Goal: Transaction & Acquisition: Purchase product/service

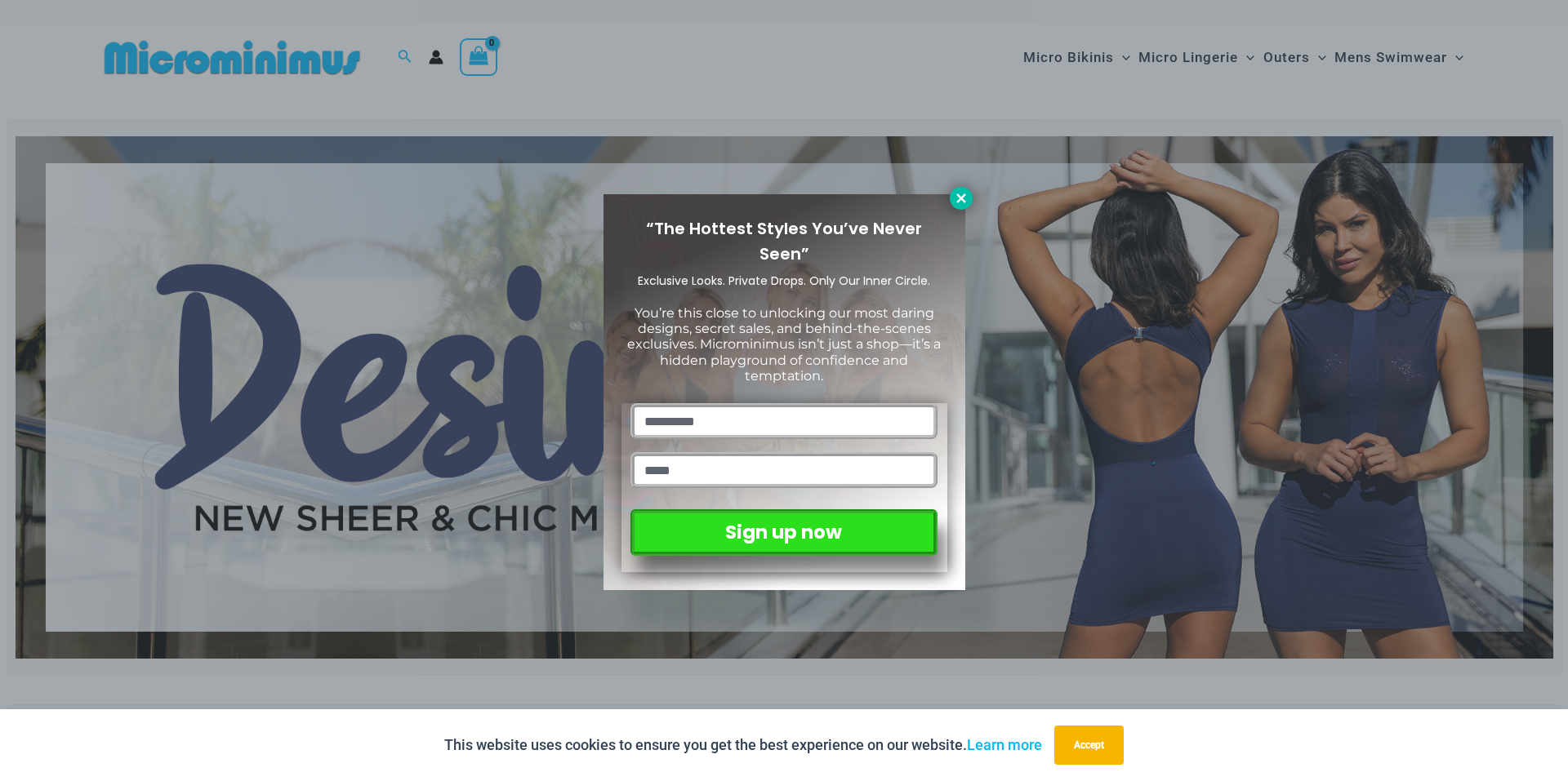
click at [960, 197] on icon at bounding box center [960, 198] width 9 height 9
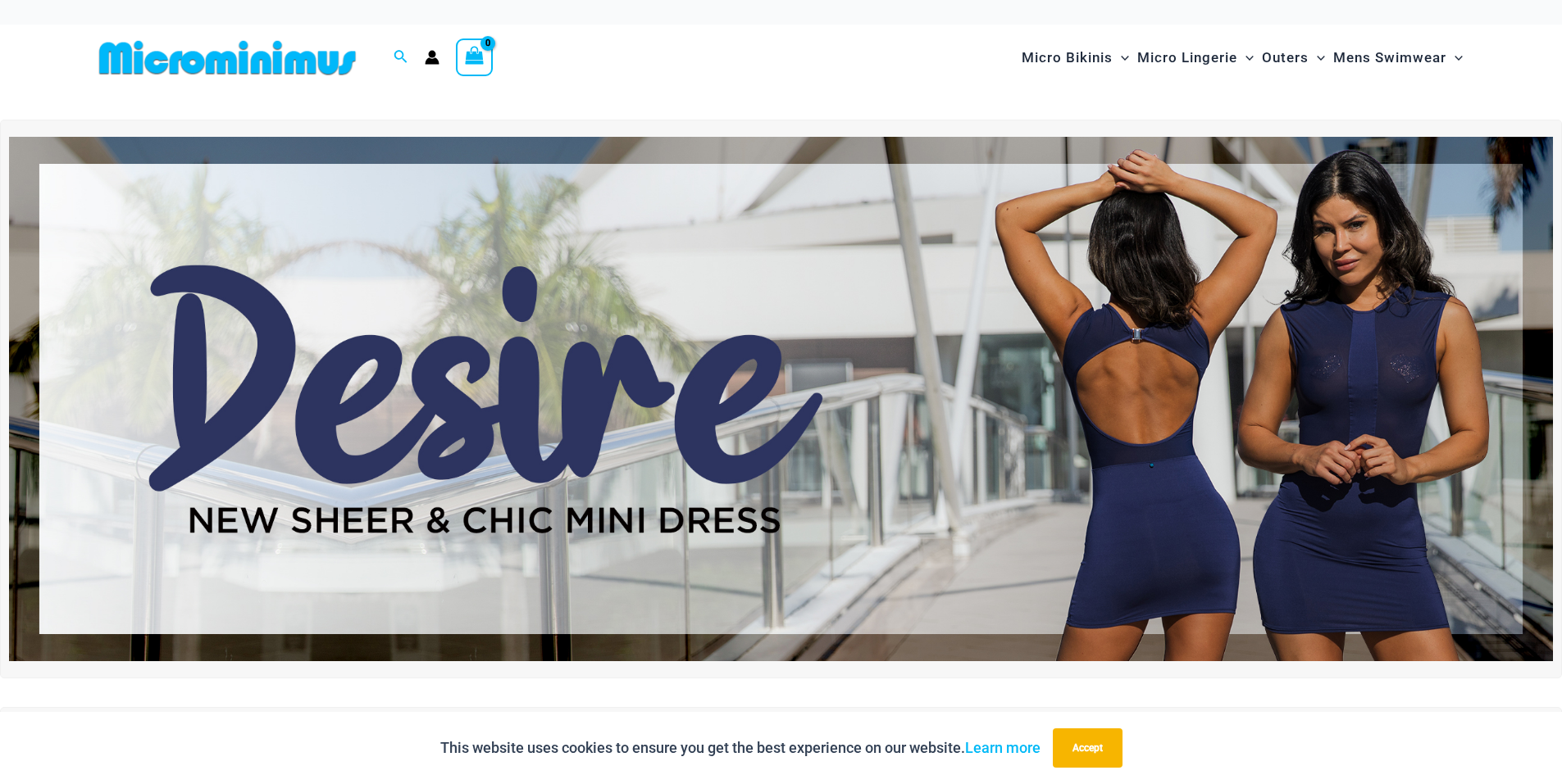
click at [472, 234] on img at bounding box center [781, 399] width 1544 height 525
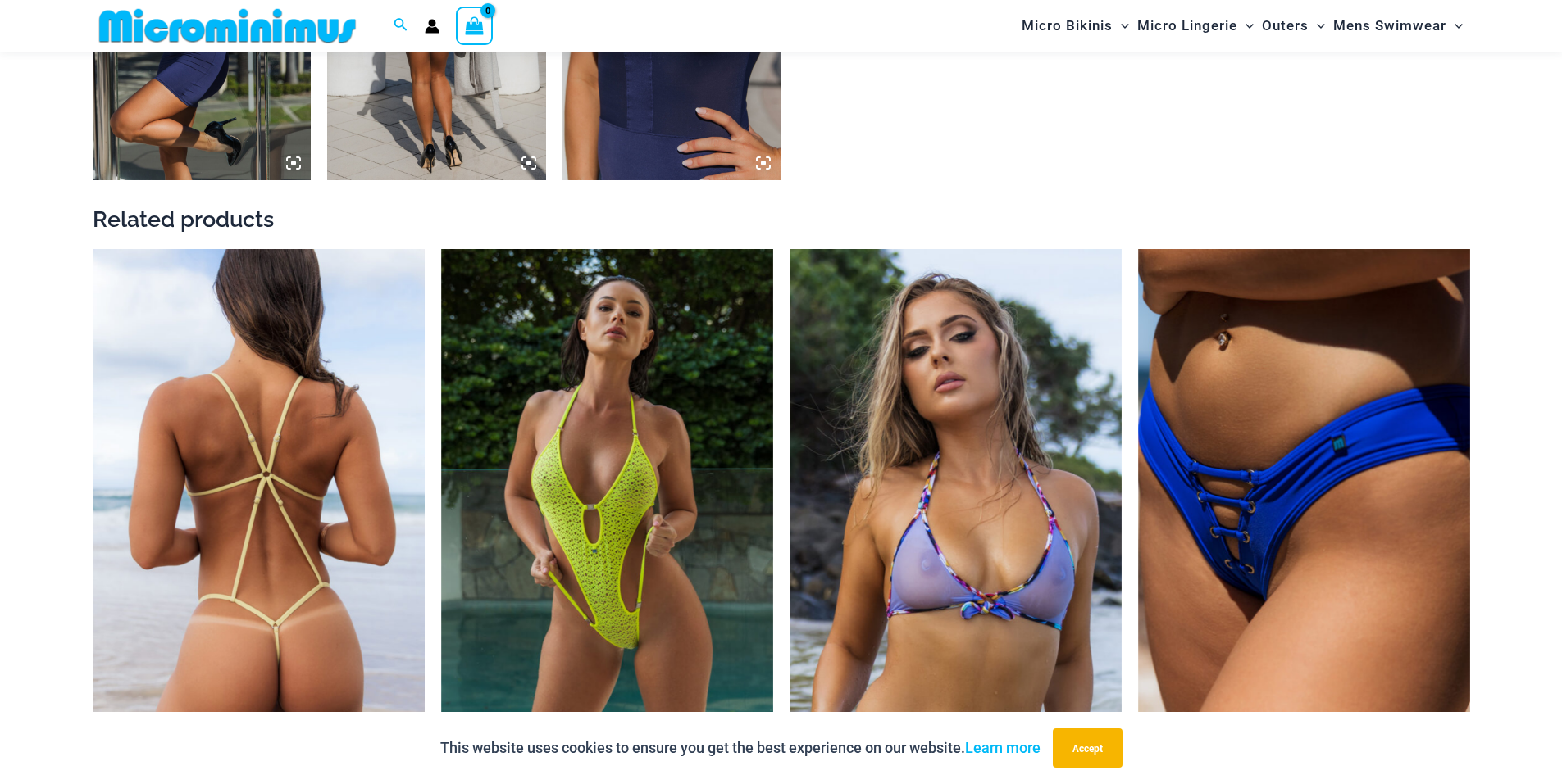
scroll to position [2116, 0]
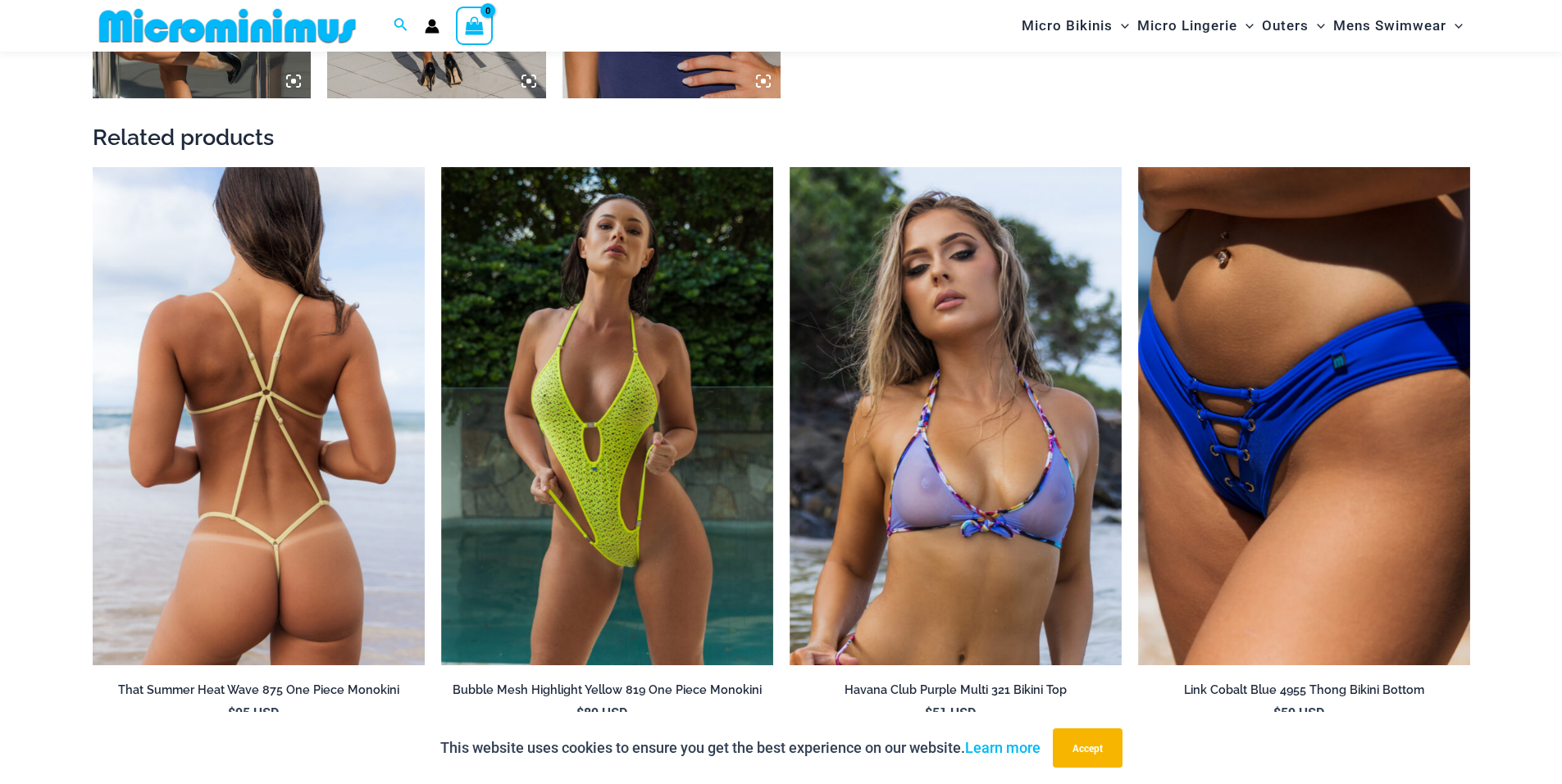
click at [270, 266] on img at bounding box center [259, 416] width 332 height 498
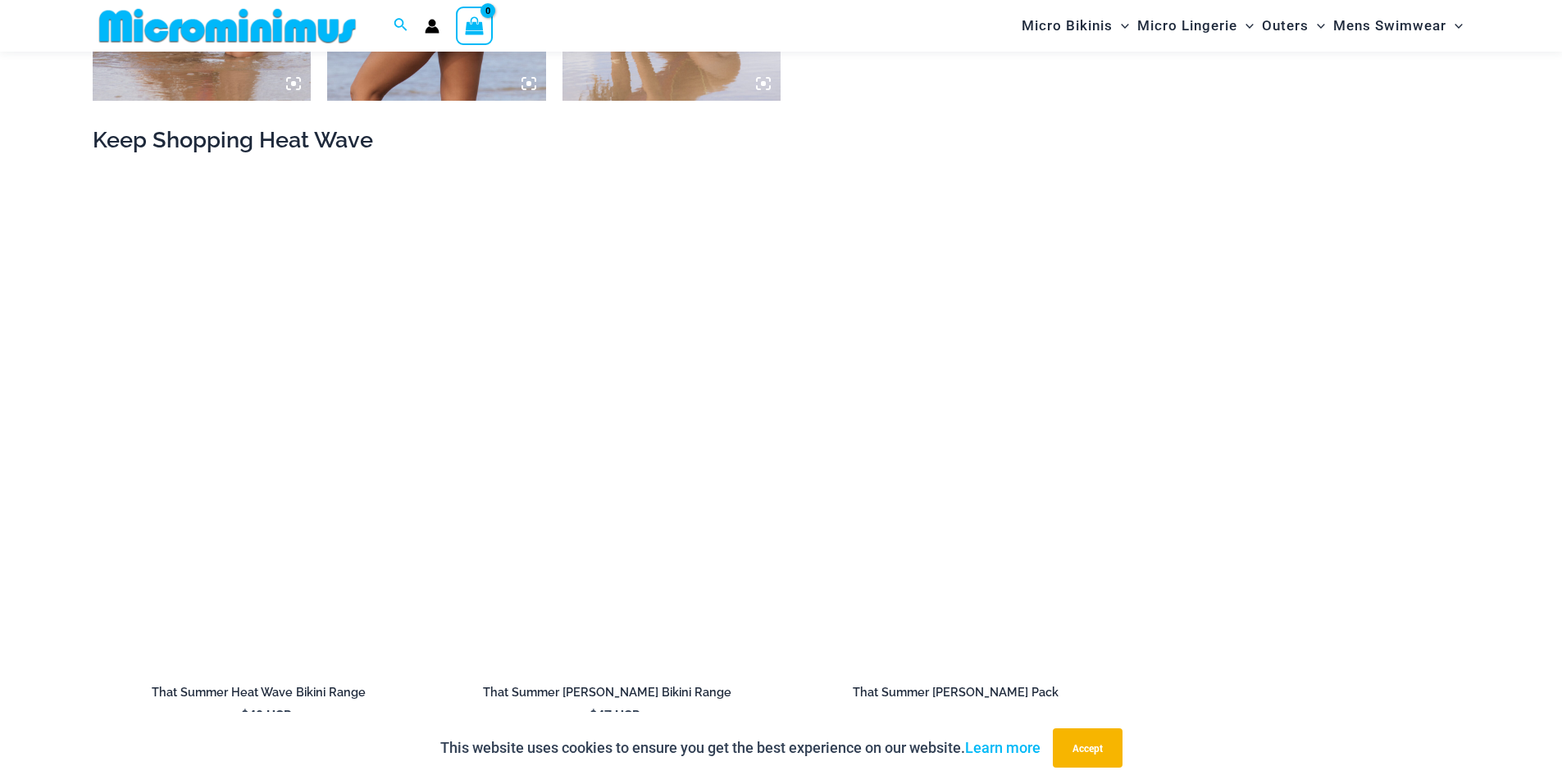
scroll to position [1796, 0]
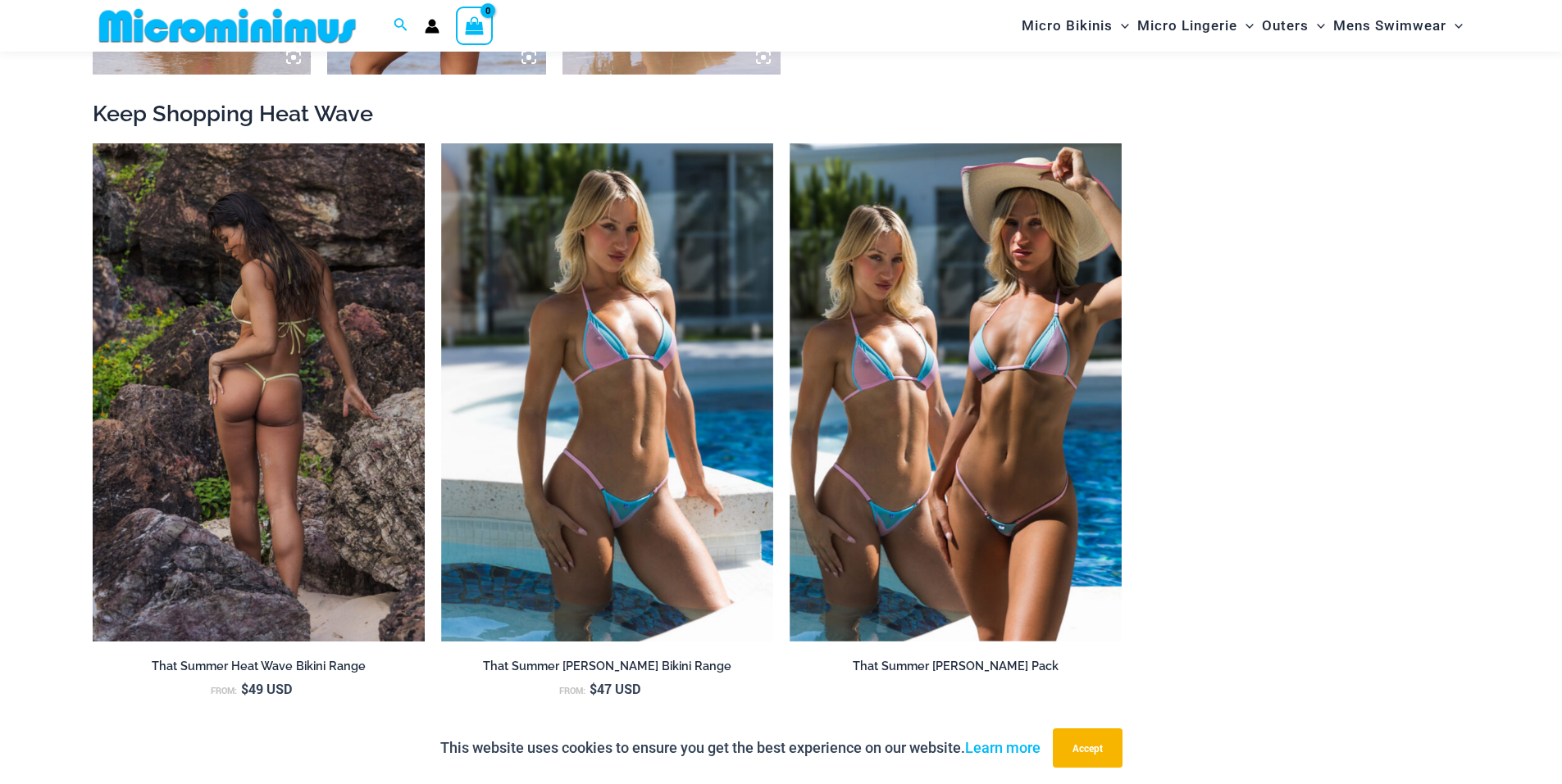
click at [194, 386] on img at bounding box center [259, 393] width 332 height 498
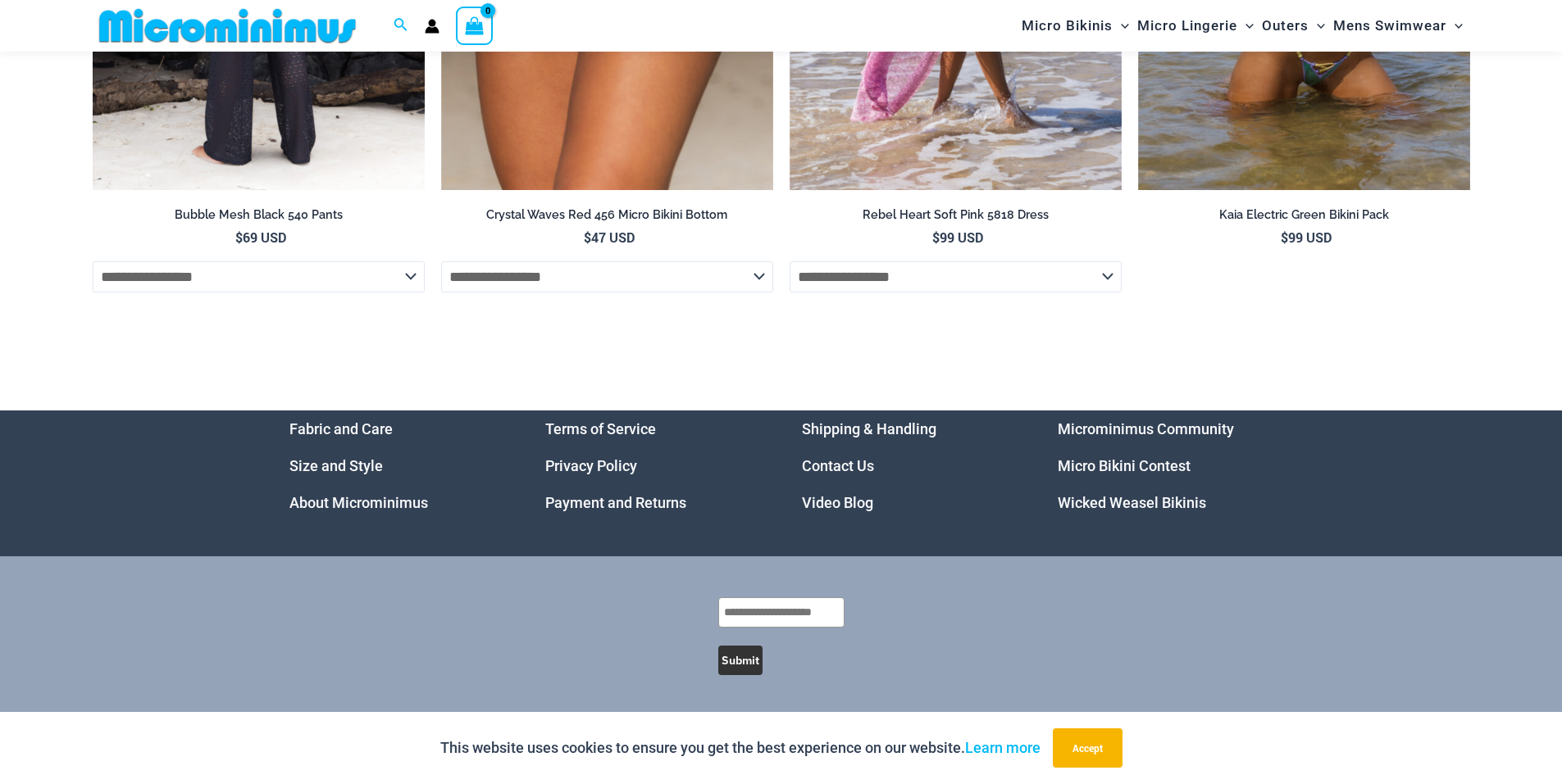
scroll to position [5996, 0]
